Goal: Transaction & Acquisition: Purchase product/service

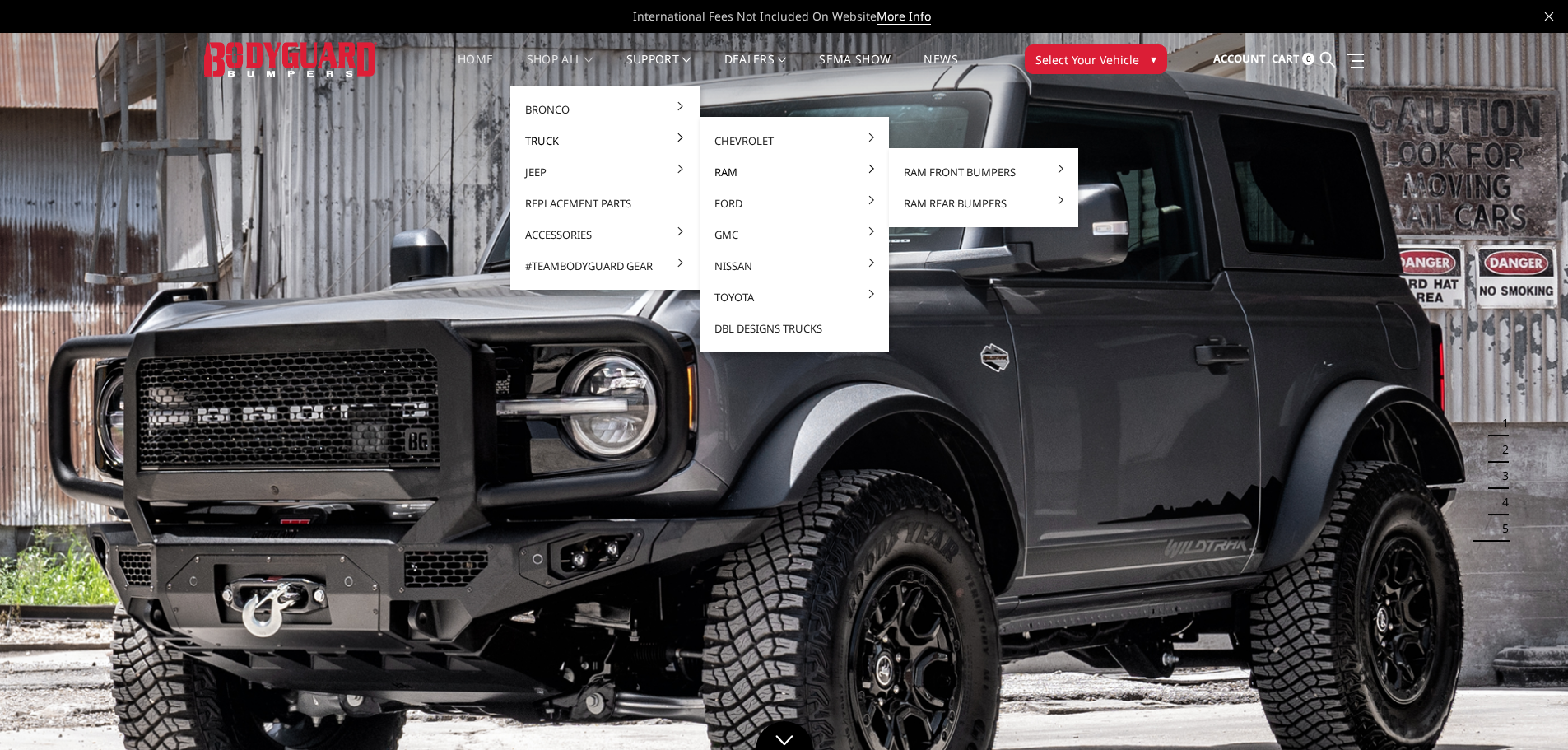
click at [726, 171] on link "Ram" at bounding box center [794, 171] width 176 height 31
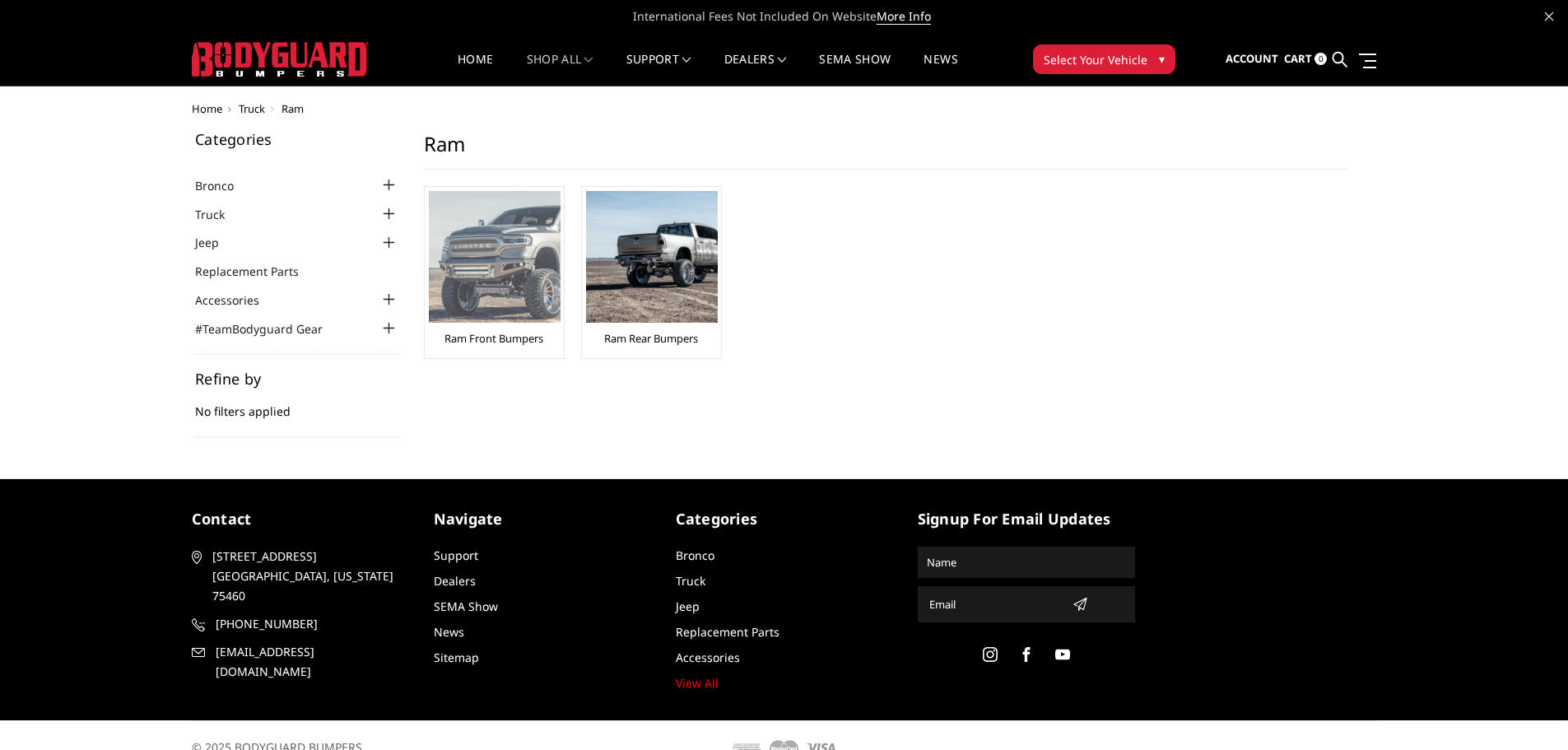
click at [509, 313] on img at bounding box center [495, 257] width 132 height 132
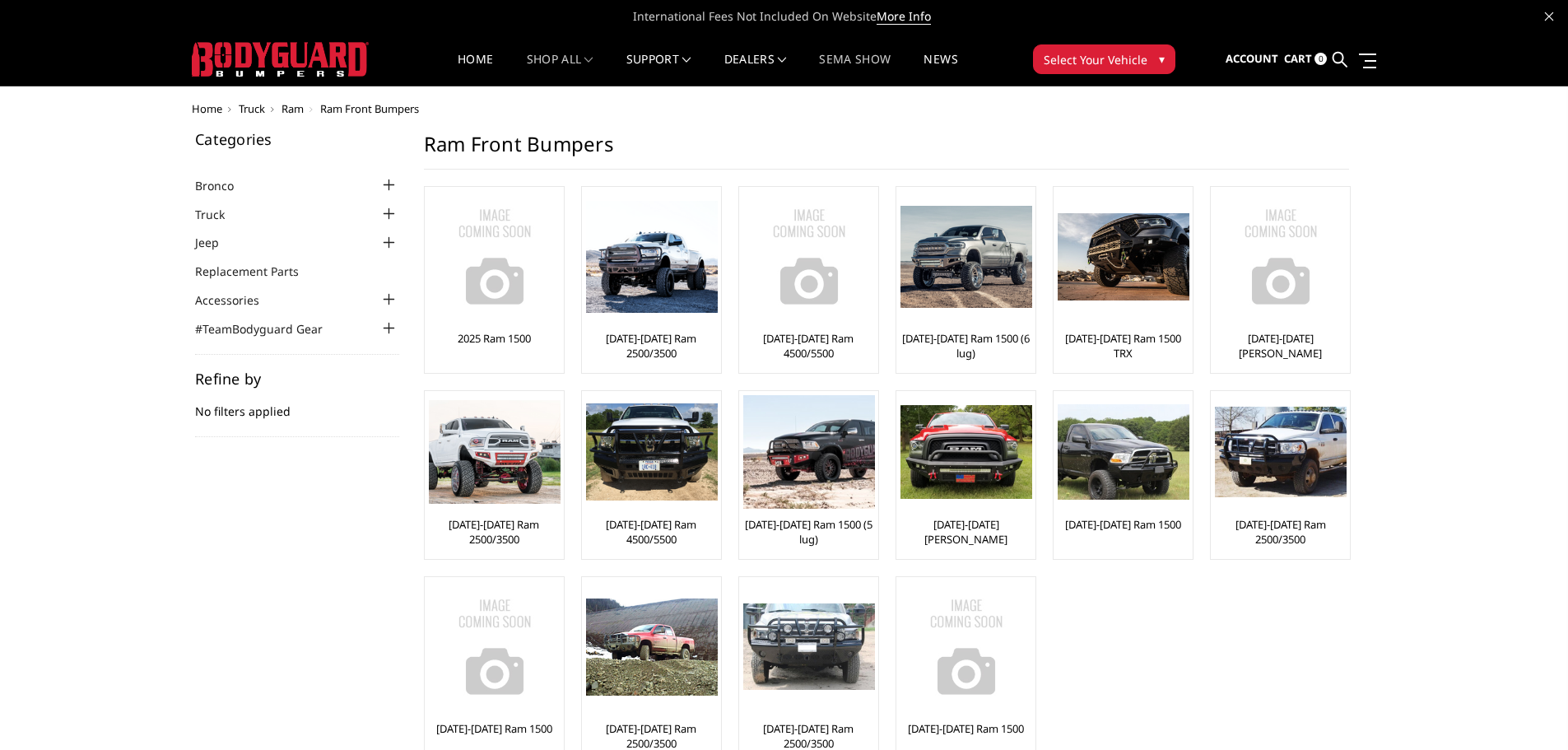
click at [846, 61] on link "SEMA Show" at bounding box center [855, 69] width 72 height 32
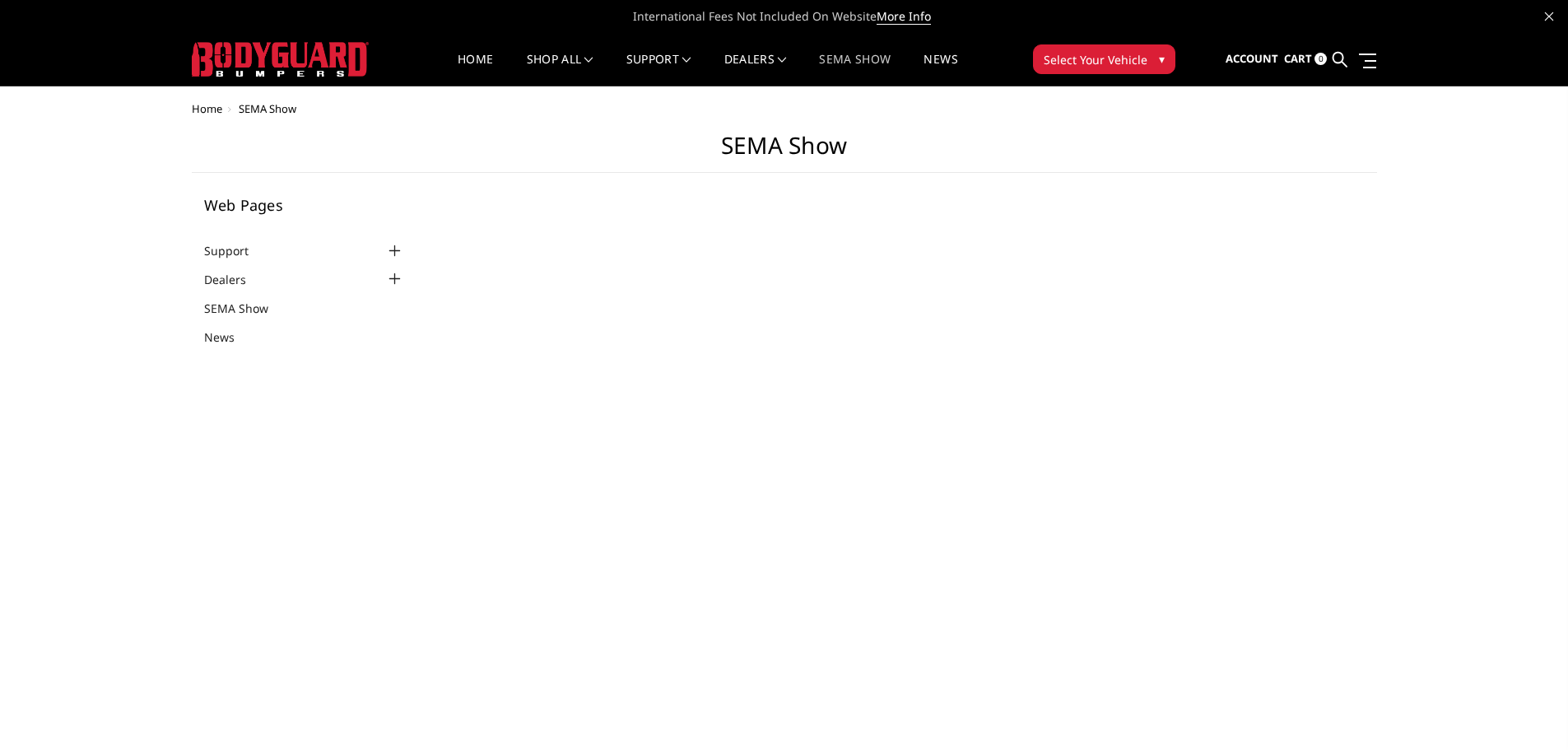
select select "US"
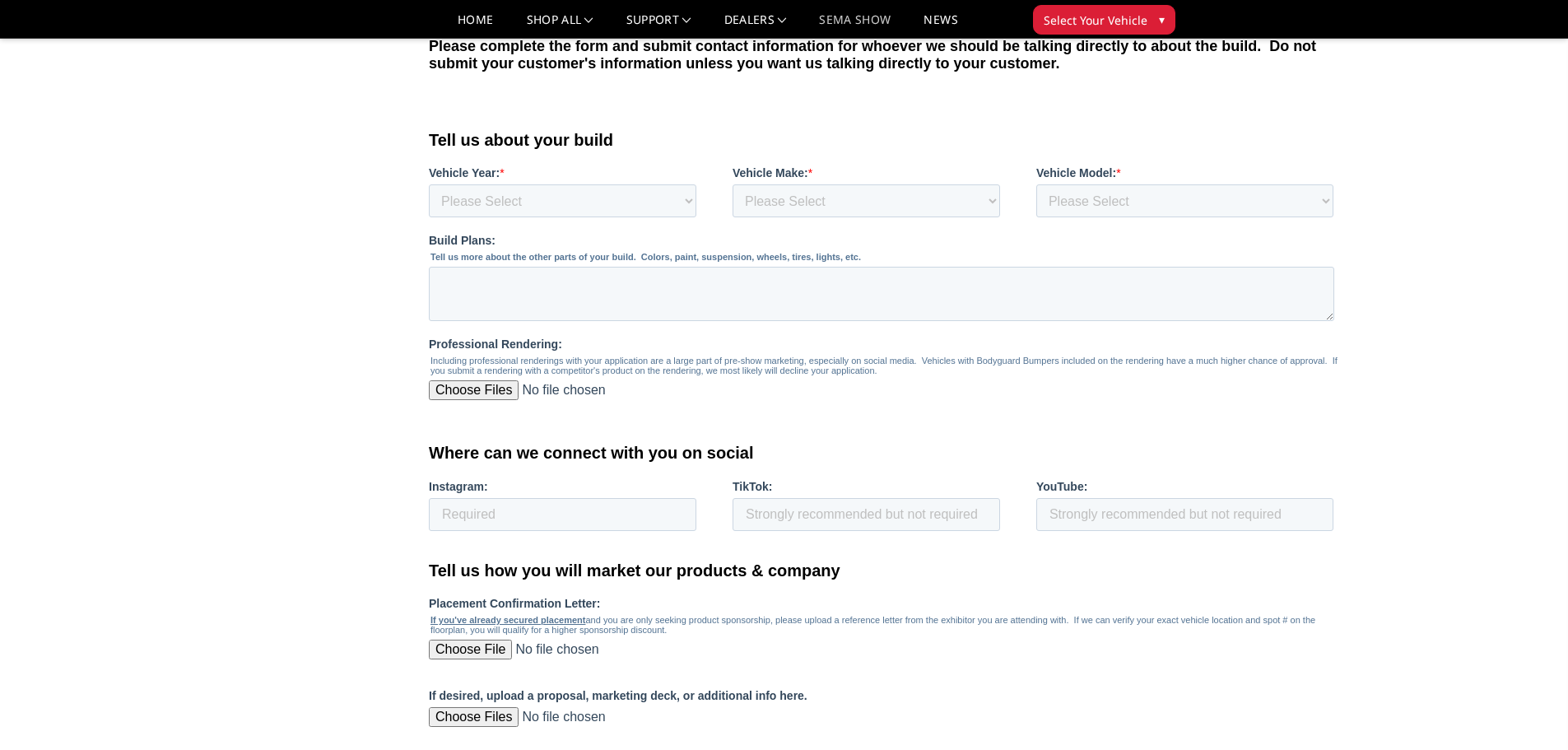
scroll to position [659, 0]
